Goal: Find specific page/section: Find specific page/section

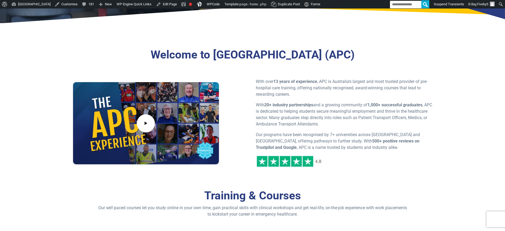
scroll to position [199, 0]
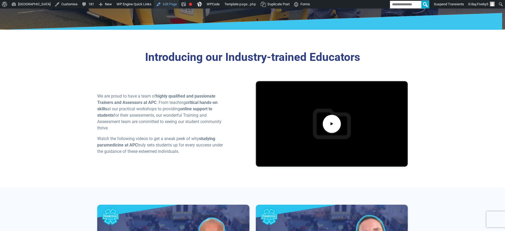
click at [179, 3] on link "Edit Page" at bounding box center [166, 4] width 25 height 8
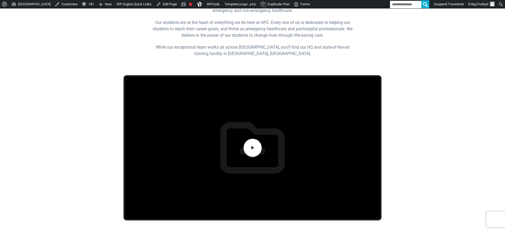
scroll to position [133, 0]
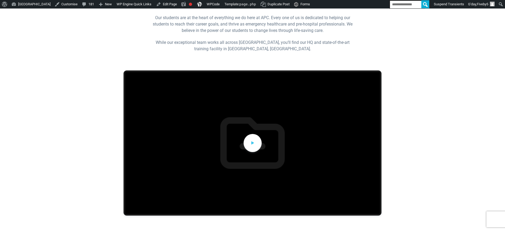
click at [252, 146] on icon at bounding box center [252, 143] width 5 height 8
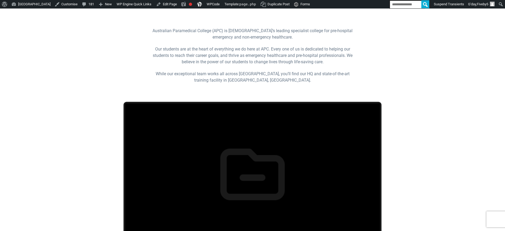
scroll to position [100, 0]
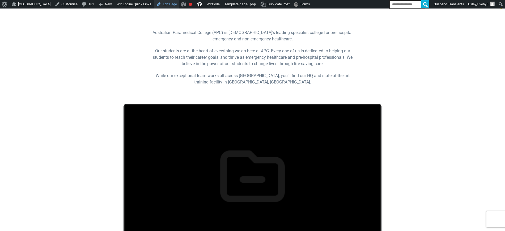
click at [179, 5] on link "Edit Page" at bounding box center [166, 4] width 25 height 8
